Goal: Find specific page/section: Find specific page/section

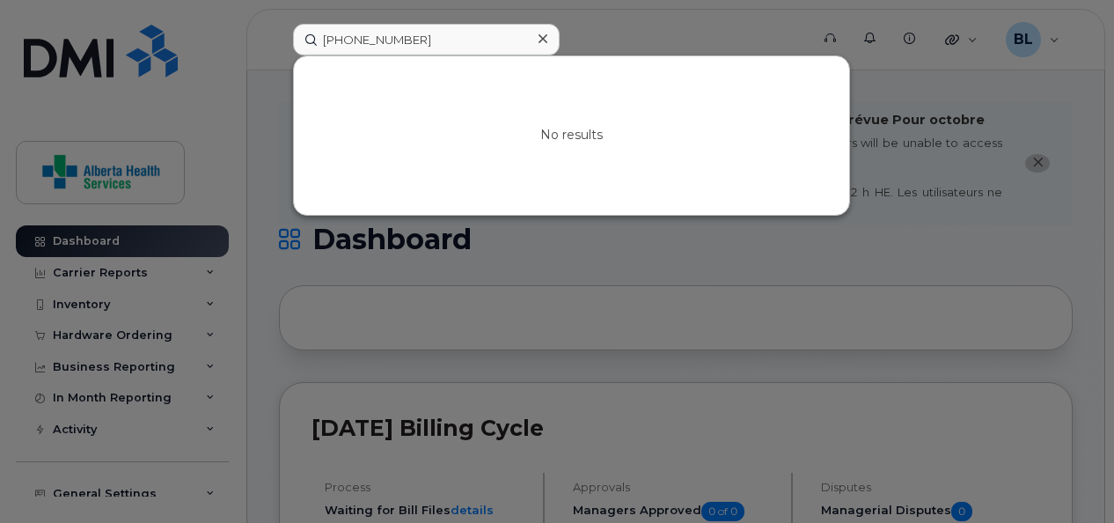
click at [279, 36] on div "[PHONE_NUMBER] No results" at bounding box center [545, 40] width 533 height 32
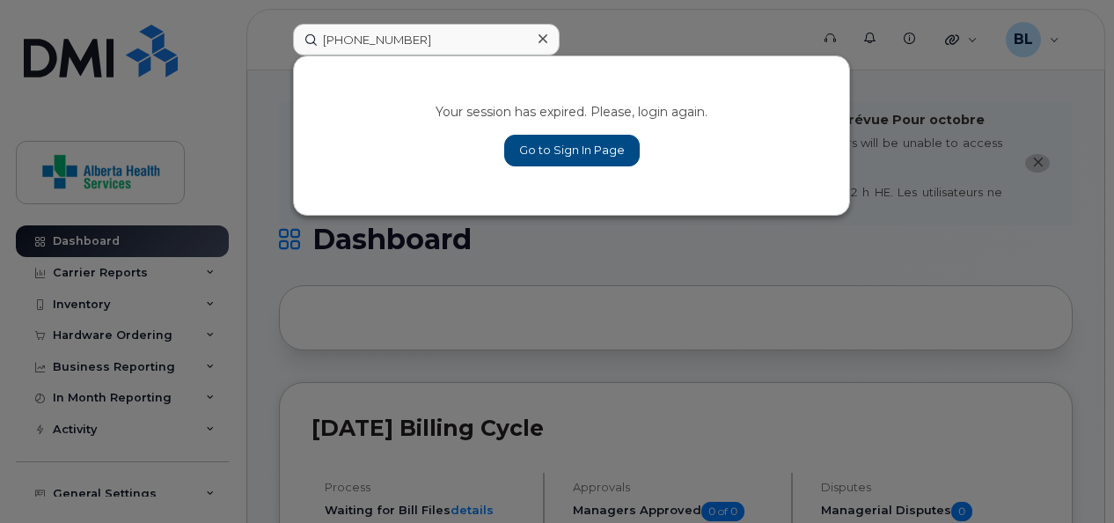
type input "[PHONE_NUMBER]"
click at [565, 156] on link "Go to Sign In Page" at bounding box center [571, 151] width 135 height 32
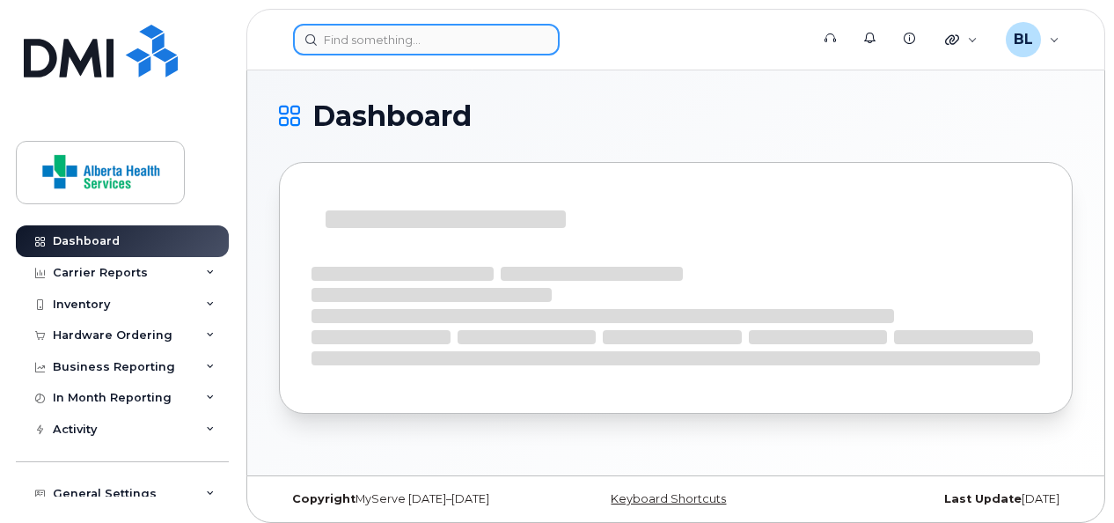
click at [410, 30] on input at bounding box center [426, 40] width 267 height 32
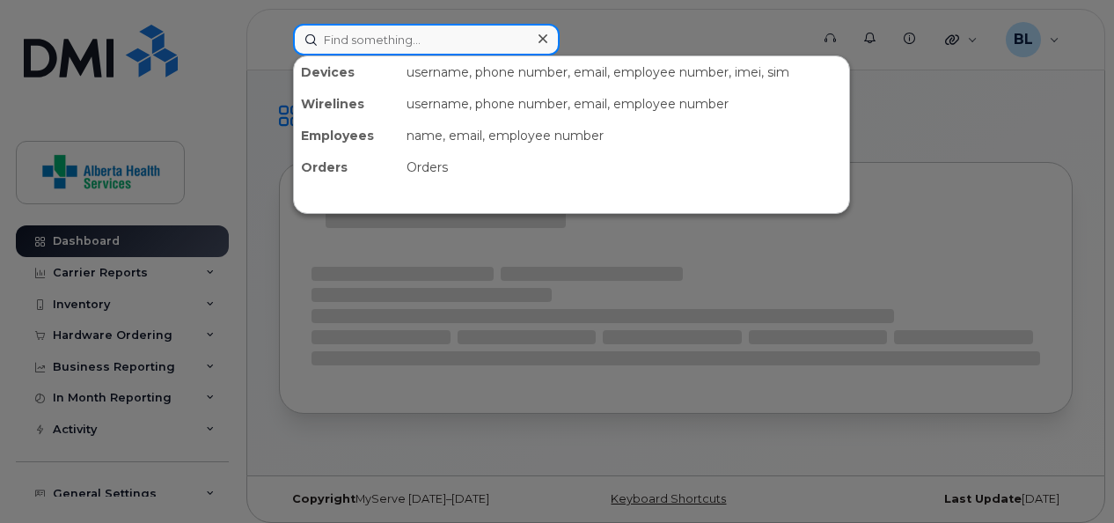
paste input "[PHONE_NUMBER]"
type input "[PHONE_NUMBER]"
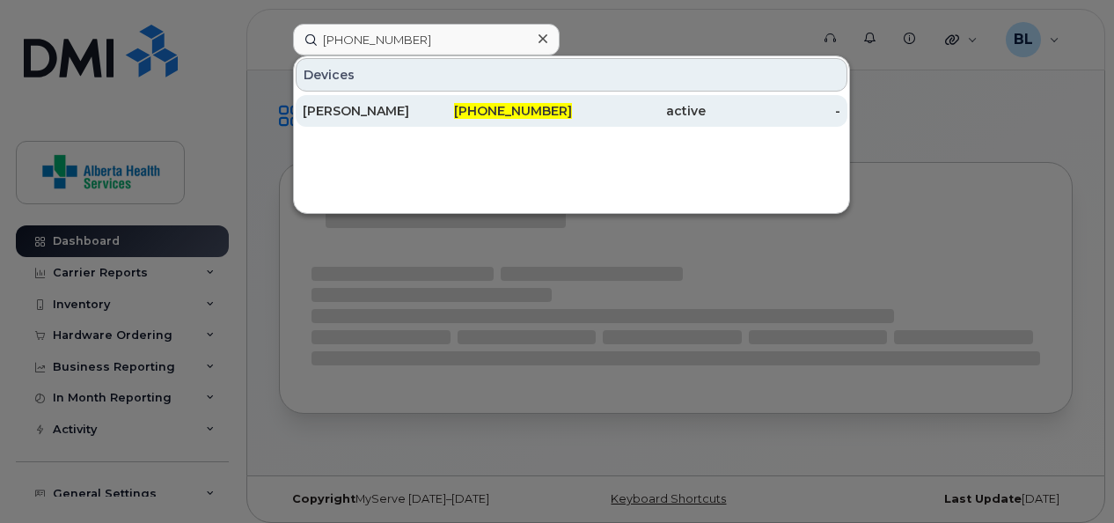
click at [356, 107] on div "Janet George" at bounding box center [370, 111] width 135 height 18
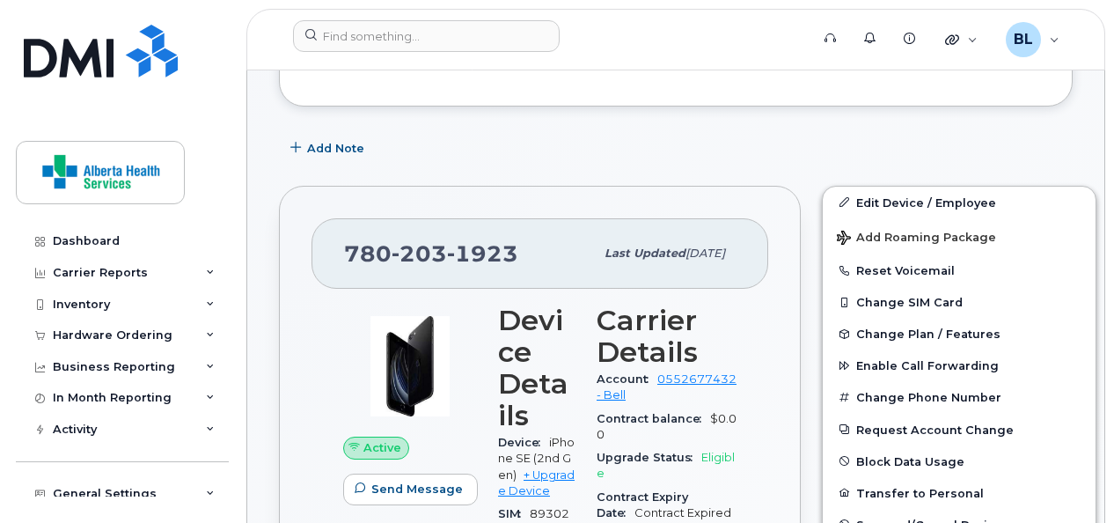
scroll to position [295, 0]
